Goal: Task Accomplishment & Management: Manage account settings

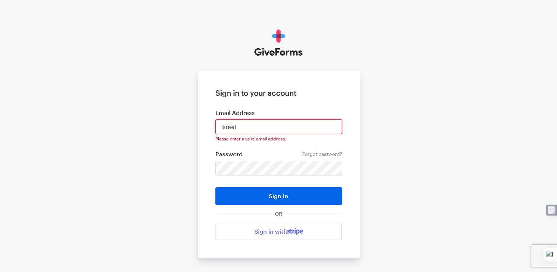
click at [221, 125] on input "israel" at bounding box center [279, 126] width 127 height 15
type input "[EMAIL_ADDRESS][DOMAIN_NAME]"
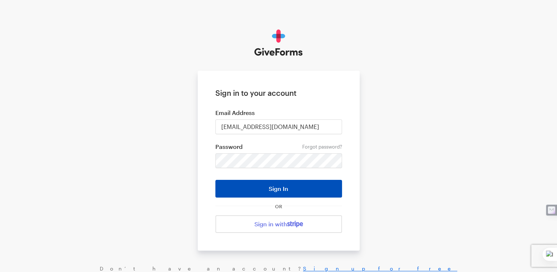
click at [323, 189] on button "Sign In" at bounding box center [279, 189] width 127 height 18
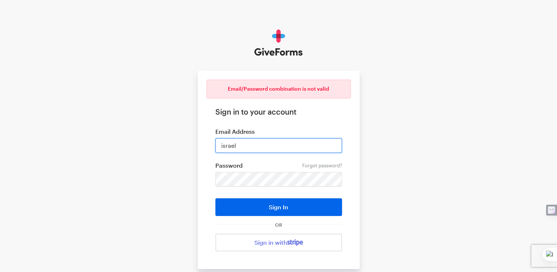
click at [271, 144] on input "israel" at bounding box center [279, 145] width 127 height 15
click at [383, 150] on div "Email/Password combination is not valid Sign in to your account Email Address i…" at bounding box center [278, 160] width 557 height 320
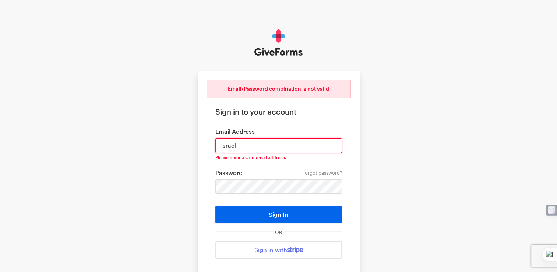
click at [263, 147] on input "israel" at bounding box center [279, 145] width 127 height 15
click at [218, 144] on input "israel" at bounding box center [279, 145] width 127 height 15
click at [253, 146] on input "iamisrael" at bounding box center [279, 145] width 127 height 15
type input "iamisraelnero@outlook.com"
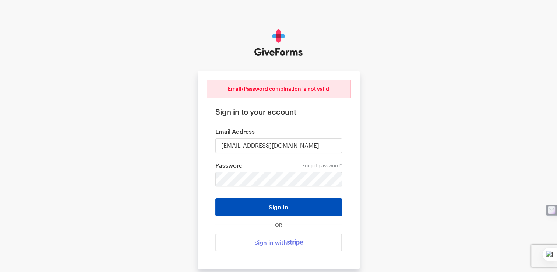
click at [305, 208] on button "Sign In" at bounding box center [279, 207] width 127 height 18
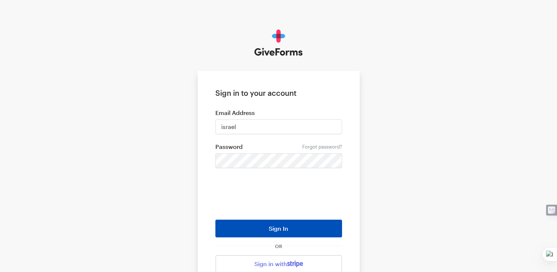
click at [307, 229] on button "Sign In" at bounding box center [279, 229] width 127 height 18
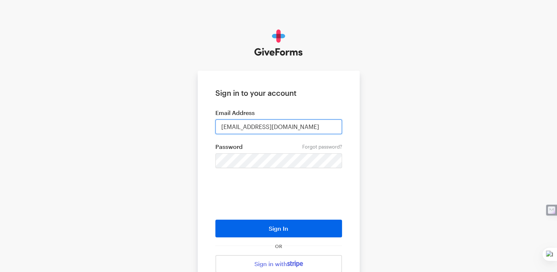
drag, startPoint x: 309, startPoint y: 122, endPoint x: 212, endPoint y: 125, distance: 97.3
click at [212, 125] on form "Sign in to your account Email Address israelawakening@outlook.com Forgot passwo…" at bounding box center [279, 181] width 162 height 220
type input "israelawakening@outlook.com"
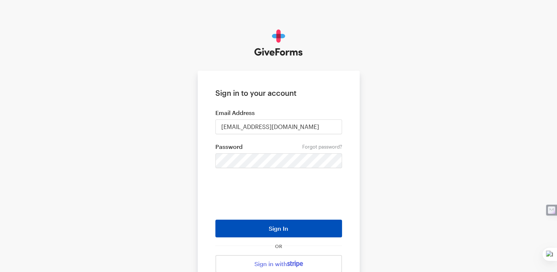
click at [318, 226] on button "Sign In" at bounding box center [279, 229] width 127 height 18
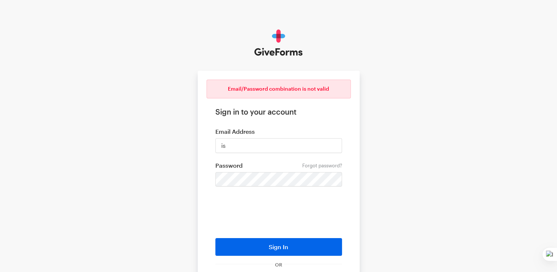
type input "i"
type input "[EMAIL_ADDRESS][DOMAIN_NAME]"
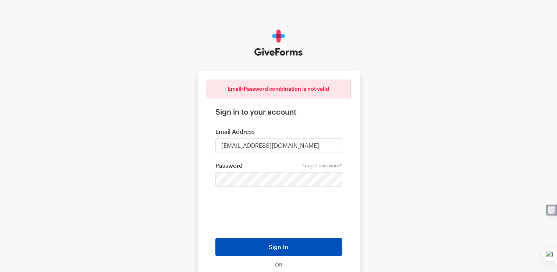
click at [304, 242] on button "Sign In" at bounding box center [279, 247] width 127 height 18
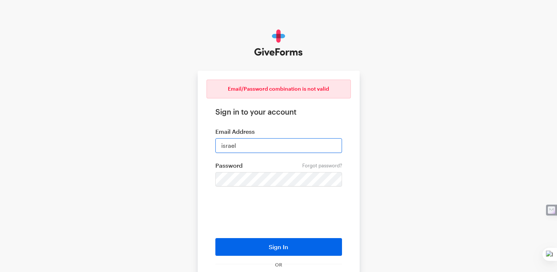
click at [252, 143] on input "israel" at bounding box center [279, 145] width 127 height 15
drag, startPoint x: 252, startPoint y: 143, endPoint x: 217, endPoint y: 141, distance: 34.7
click at [217, 141] on input "israel" at bounding box center [279, 145] width 127 height 15
type input "[EMAIL_ADDRESS][DOMAIN_NAME]"
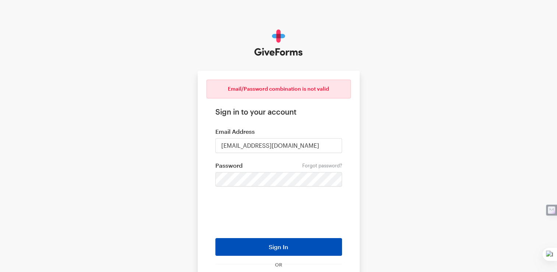
click at [312, 244] on button "Sign In" at bounding box center [279, 247] width 127 height 18
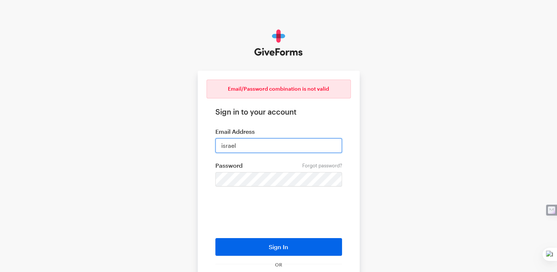
click at [249, 146] on input "israel" at bounding box center [279, 145] width 127 height 15
type input "iamawakening@outlook.com"
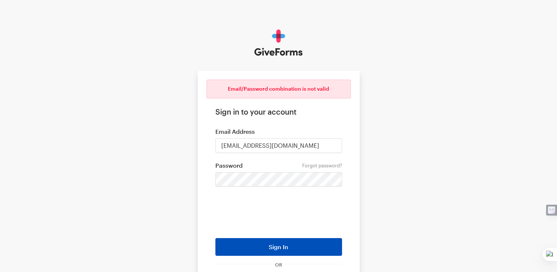
click at [299, 246] on button "Sign In" at bounding box center [279, 247] width 127 height 18
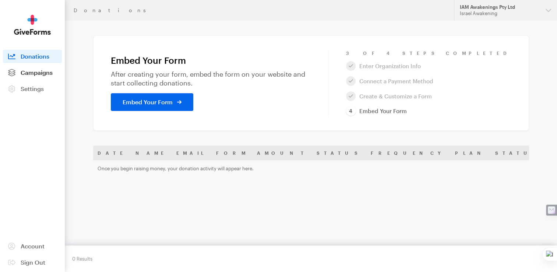
click at [35, 74] on span "Campaigns" at bounding box center [37, 72] width 32 height 7
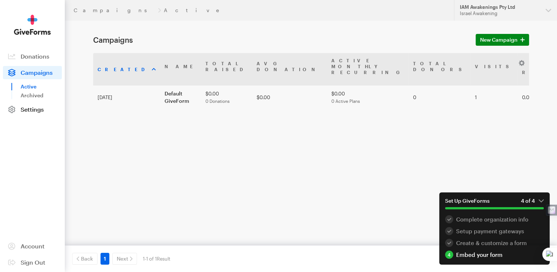
click at [34, 108] on span "Settings" at bounding box center [32, 109] width 23 height 7
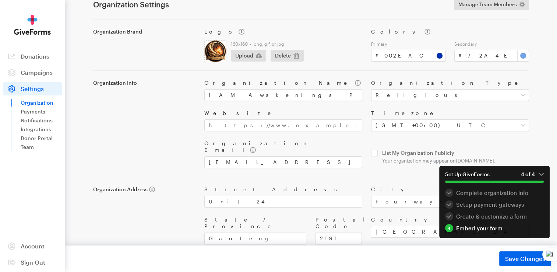
scroll to position [48, 0]
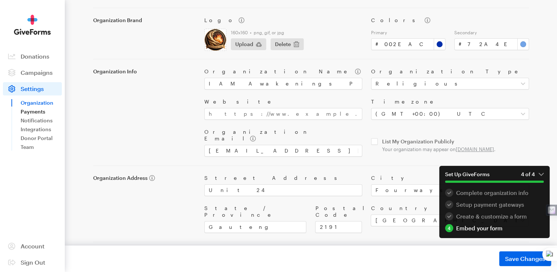
click at [31, 111] on link "Payments" at bounding box center [41, 111] width 41 height 9
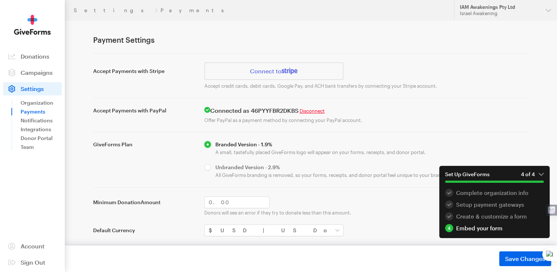
click at [230, 111] on h4 "Connected as 46PYYFBR2DKBS Disconnect" at bounding box center [366, 110] width 325 height 7
click at [323, 111] on link "Disconnect" at bounding box center [312, 111] width 25 height 6
click at [325, 110] on link "Disconnect" at bounding box center [312, 111] width 25 height 6
